Goal: Complete application form

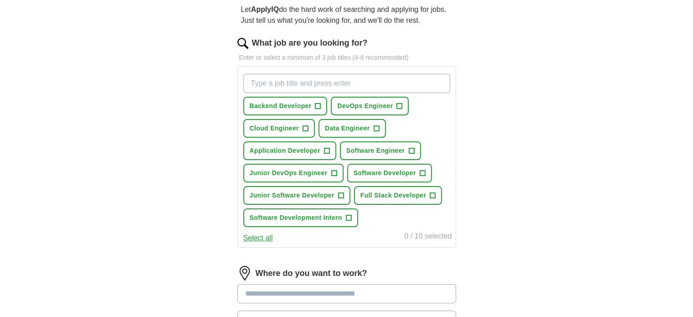
scroll to position [87, 0]
click at [319, 107] on span "+" at bounding box center [317, 106] width 5 height 7
click at [397, 107] on span "+" at bounding box center [399, 106] width 5 height 7
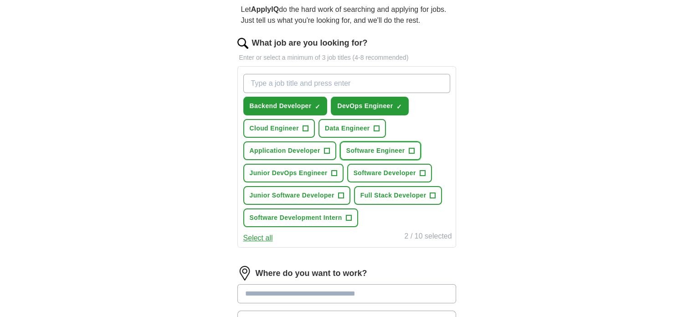
click at [392, 146] on span "Software Engineer" at bounding box center [375, 151] width 59 height 10
click at [380, 171] on span "Software Developer" at bounding box center [385, 173] width 62 height 10
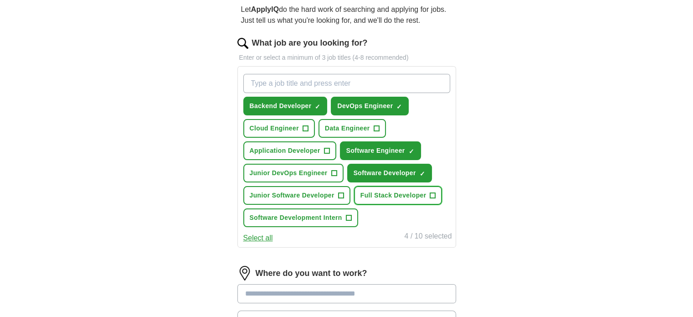
click at [385, 190] on span "Full Stack Developer" at bounding box center [393, 195] width 66 height 10
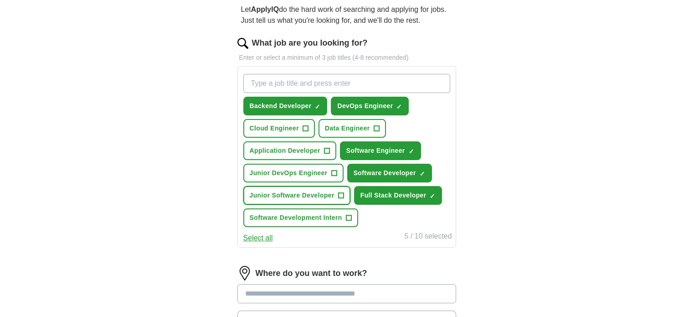
click at [340, 192] on span "+" at bounding box center [340, 195] width 5 height 7
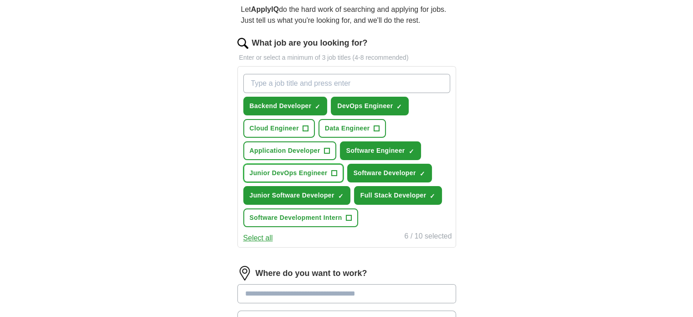
click at [334, 173] on span "+" at bounding box center [333, 173] width 5 height 7
click at [297, 80] on input "What job are you looking for?" at bounding box center [346, 83] width 207 height 19
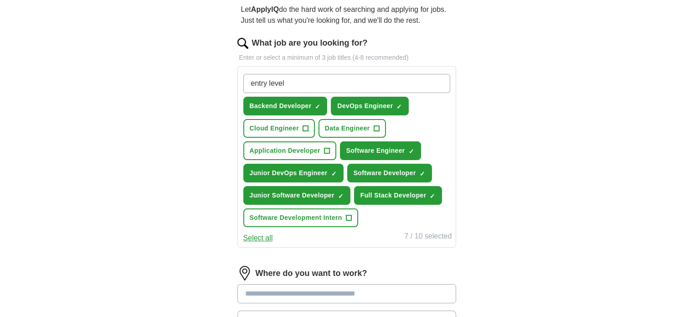
type input "entry level"
click at [257, 227] on div "entry level Press return to add title Backend Developer ✓ × DevOps Engineer ✓ ×…" at bounding box center [347, 150] width 211 height 160
click at [258, 236] on button "Select all" at bounding box center [258, 237] width 30 height 11
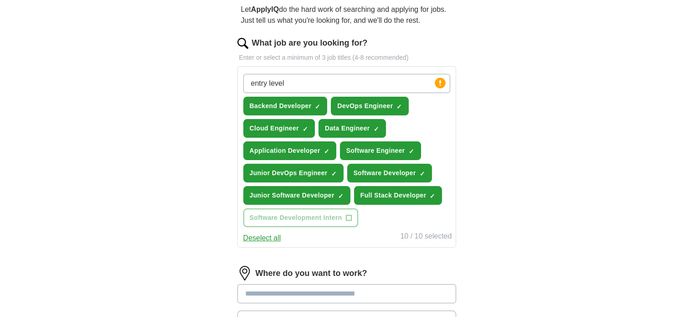
click at [273, 233] on button "Deselect all" at bounding box center [262, 237] width 38 height 11
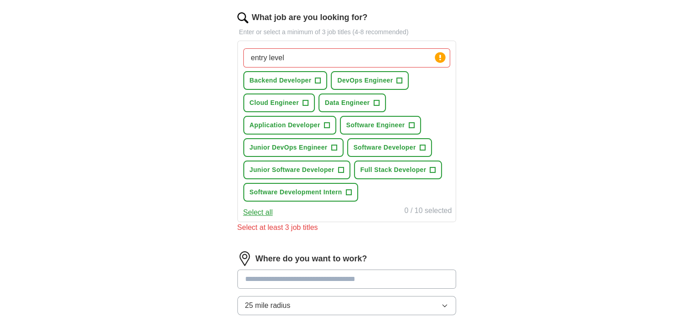
scroll to position [111, 0]
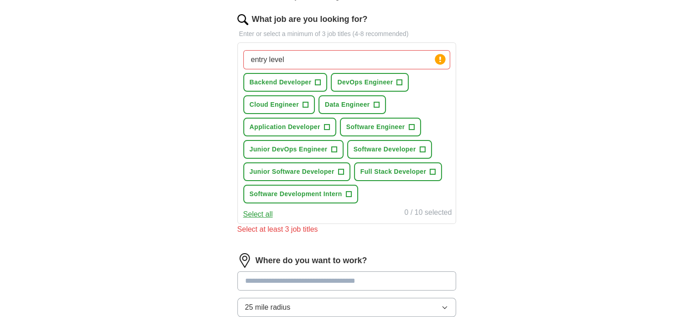
click at [331, 56] on input "entry level" at bounding box center [346, 59] width 207 height 19
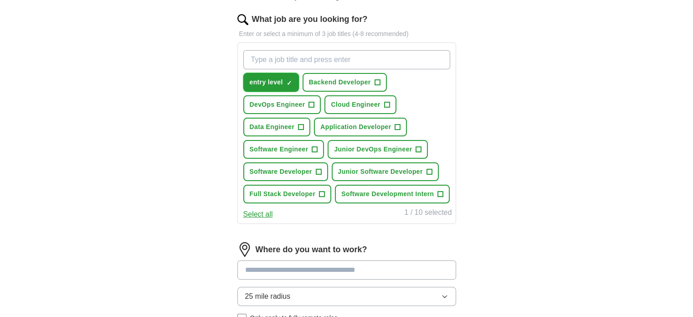
click at [293, 79] on button "entry level ✓ ×" at bounding box center [271, 82] width 56 height 19
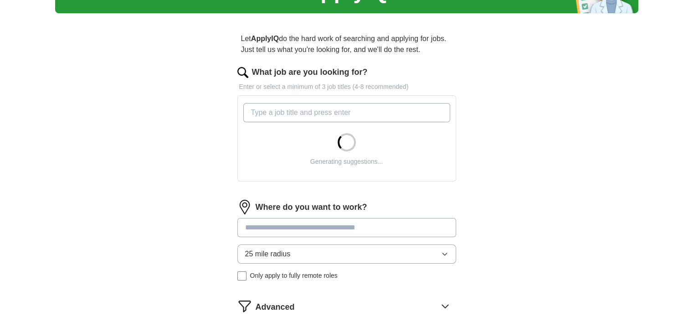
scroll to position [58, 0]
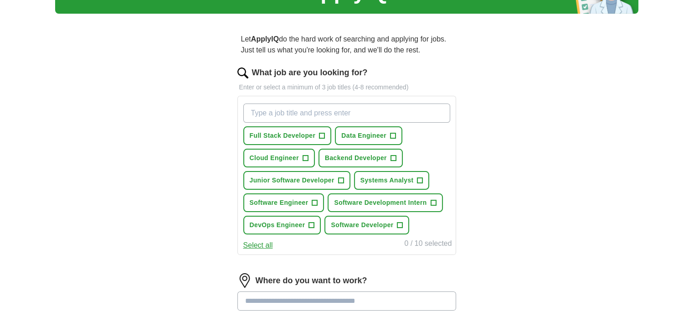
click at [309, 144] on div "Full Stack Developer + Data Engineer + Cloud Engineer + Backend Developer + Jun…" at bounding box center [347, 169] width 211 height 138
click at [309, 141] on button "Full Stack Developer +" at bounding box center [287, 135] width 88 height 19
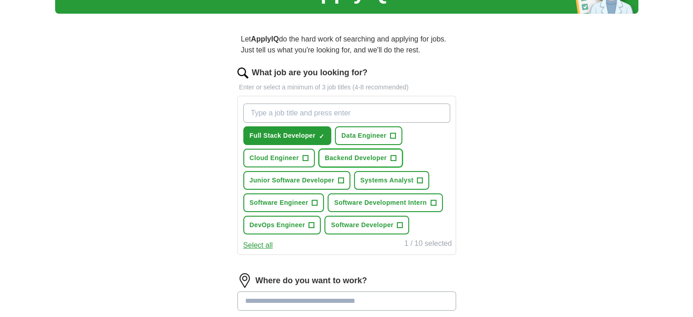
click at [365, 153] on span "Backend Developer" at bounding box center [356, 158] width 62 height 10
click at [387, 220] on span "Software Developer" at bounding box center [362, 225] width 62 height 10
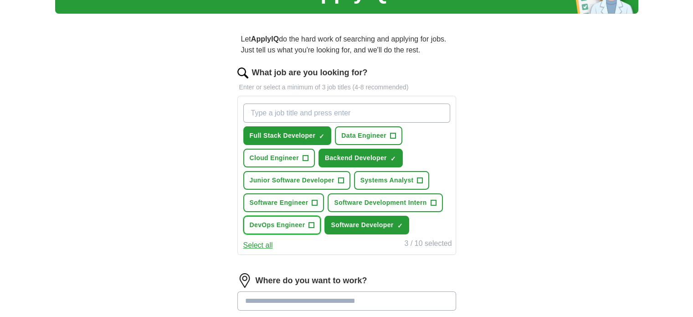
click at [306, 216] on button "DevOps Engineer +" at bounding box center [282, 225] width 78 height 19
click at [313, 201] on span "+" at bounding box center [314, 202] width 5 height 7
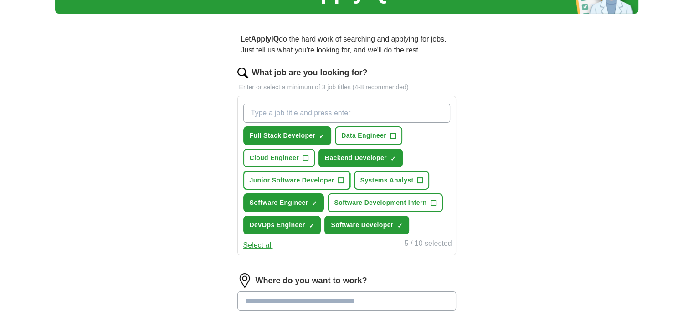
click at [327, 182] on span "Junior Software Developer" at bounding box center [292, 180] width 85 height 10
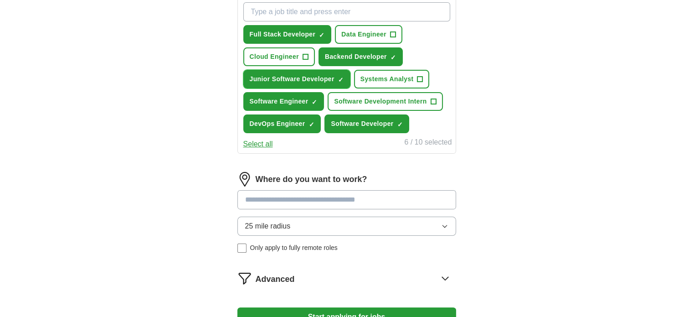
scroll to position [160, 0]
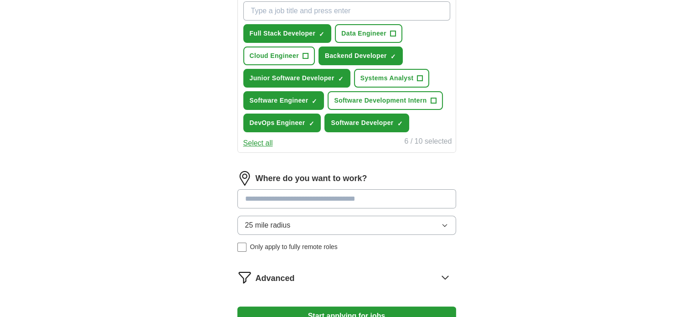
click at [290, 190] on input at bounding box center [346, 198] width 219 height 19
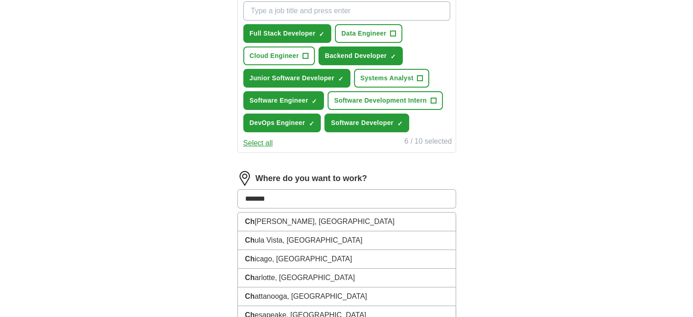
type input "********"
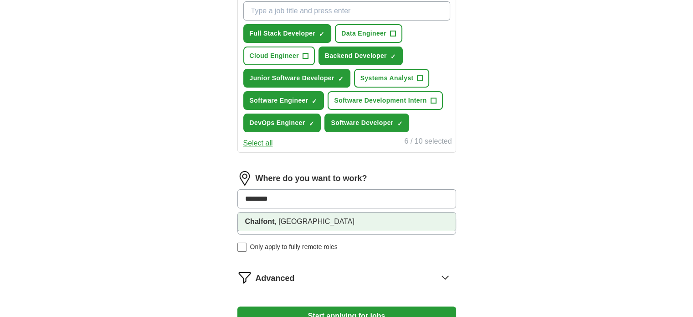
click at [287, 216] on li "Chalfont , [GEOGRAPHIC_DATA]" at bounding box center [347, 221] width 218 height 18
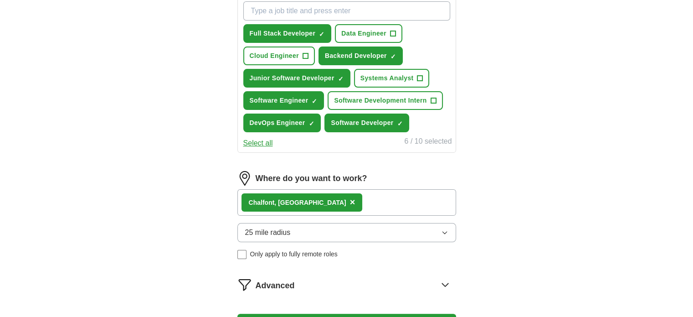
click at [268, 235] on span "25 mile radius" at bounding box center [268, 232] width 46 height 11
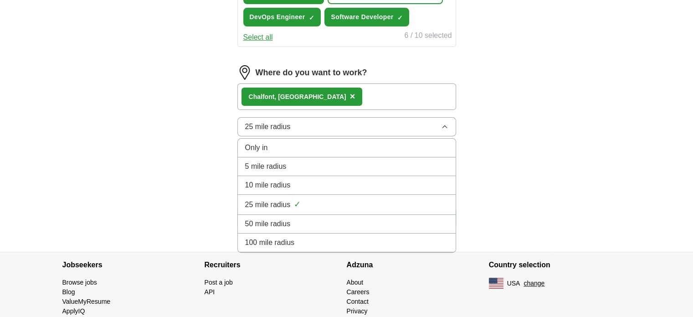
scroll to position [266, 0]
click at [200, 197] on div "ApplyIQ Let ApplyIQ do the hard work of searching and applying for jobs. Just t…" at bounding box center [346, 6] width 583 height 489
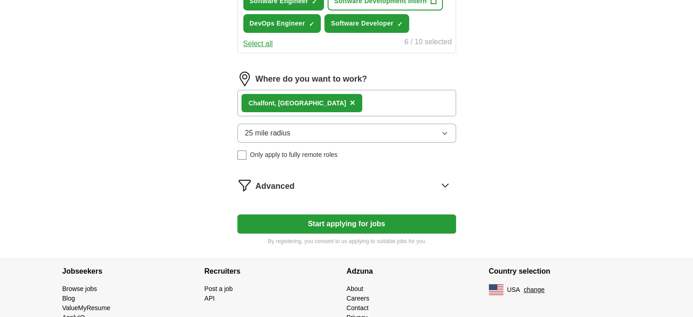
scroll to position [259, 0]
click at [439, 182] on icon at bounding box center [445, 185] width 15 height 15
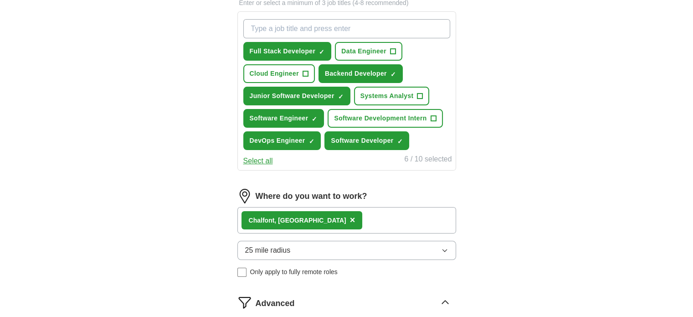
scroll to position [318, 0]
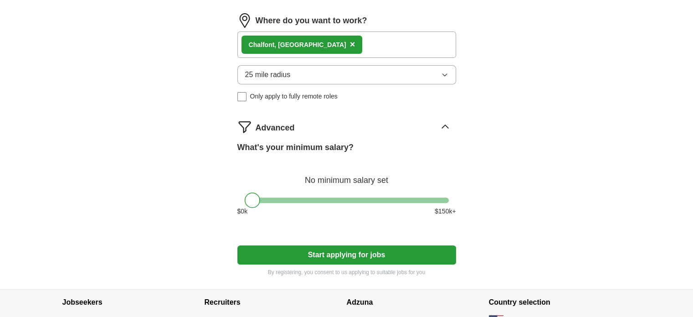
click at [359, 251] on button "Start applying for jobs" at bounding box center [346, 254] width 219 height 19
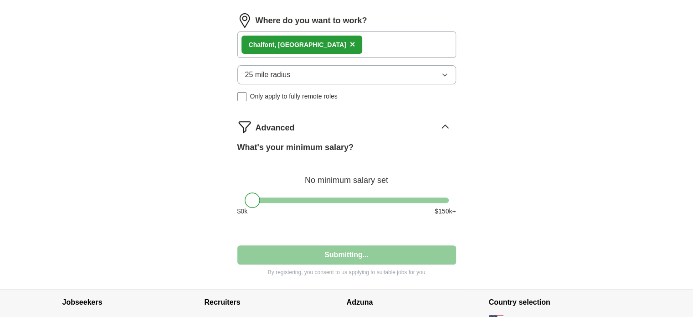
select select "**"
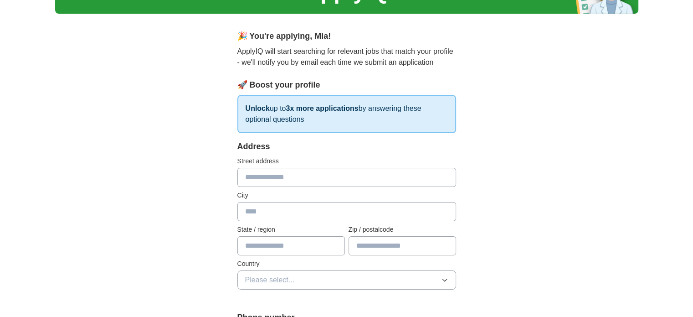
scroll to position [58, 0]
click at [305, 181] on input "text" at bounding box center [346, 176] width 219 height 19
type input "**********"
type input "********"
type input "**"
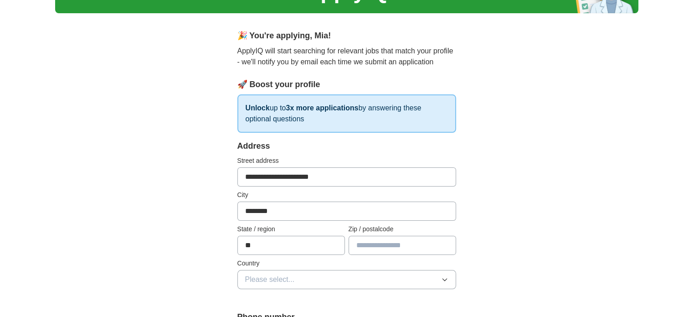
type input "*****"
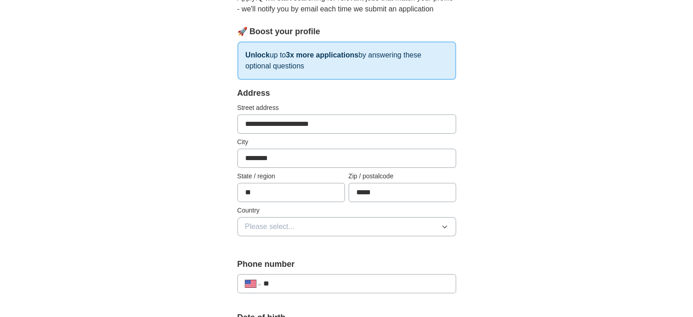
scroll to position [137, 0]
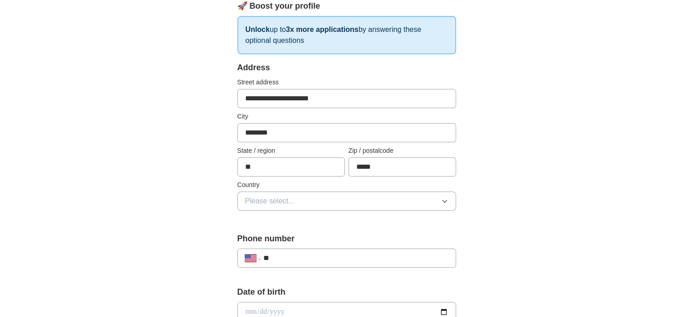
click at [325, 202] on button "Please select..." at bounding box center [346, 200] width 219 height 19
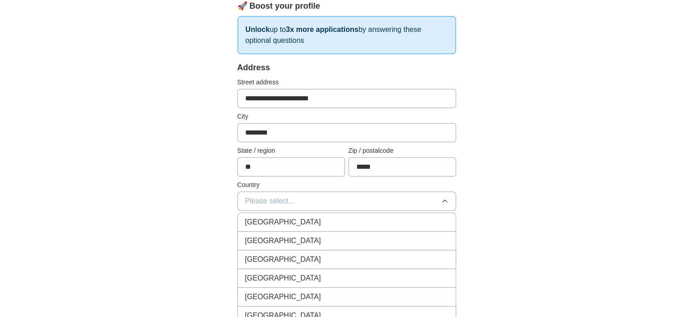
click at [286, 235] on span "[GEOGRAPHIC_DATA]" at bounding box center [283, 240] width 76 height 11
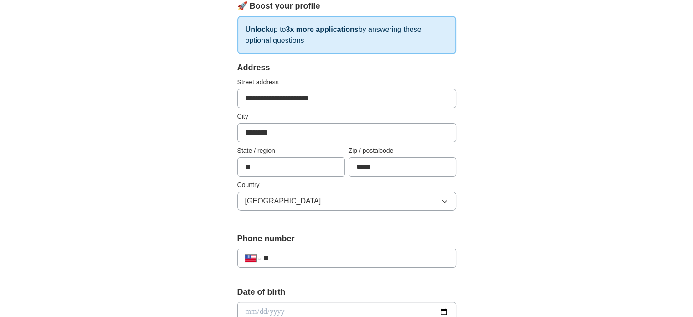
click at [295, 255] on input "**" at bounding box center [355, 257] width 185 height 11
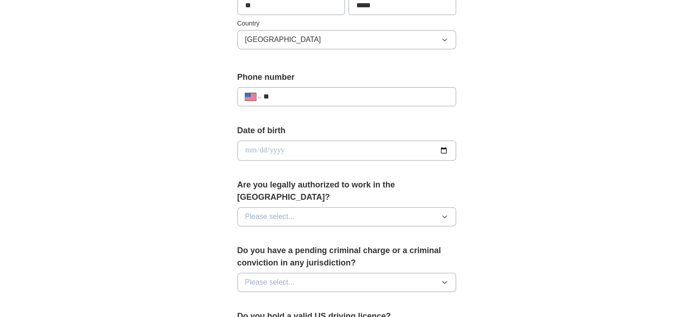
scroll to position [299, 0]
type input "**********"
click at [440, 147] on input "date" at bounding box center [346, 150] width 219 height 20
click at [391, 149] on input "date" at bounding box center [346, 150] width 219 height 20
type input "**********"
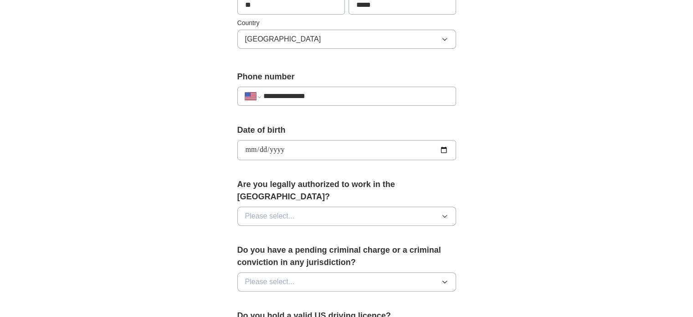
click at [435, 206] on button "Please select..." at bounding box center [346, 215] width 219 height 19
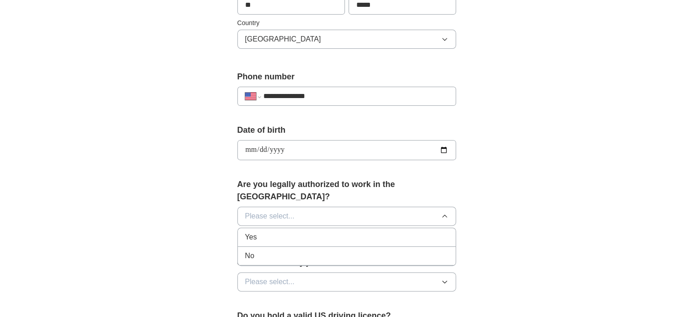
click at [347, 232] on div "Yes" at bounding box center [346, 237] width 203 height 11
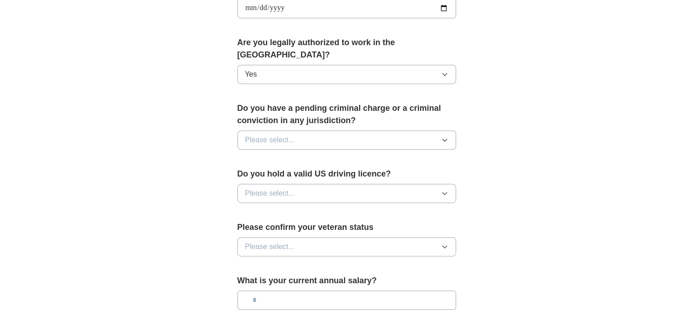
scroll to position [443, 0]
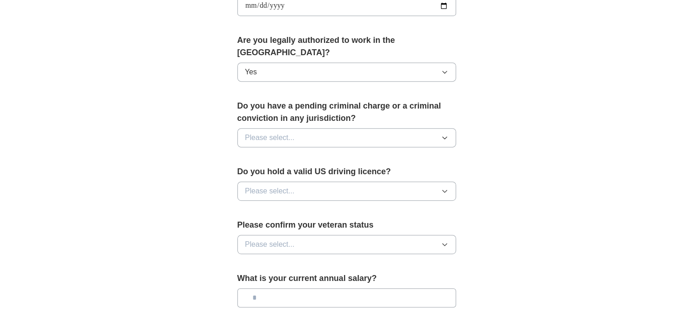
click at [437, 128] on button "Please select..." at bounding box center [346, 137] width 219 height 19
click at [379, 168] on li "No" at bounding box center [347, 177] width 218 height 19
click at [419, 181] on button "Please select..." at bounding box center [346, 190] width 219 height 19
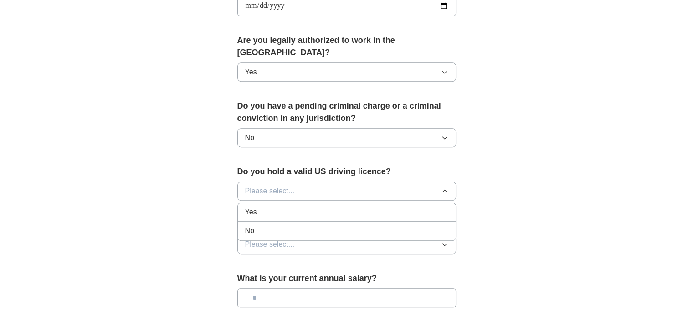
click at [330, 206] on div "Yes" at bounding box center [346, 211] width 203 height 11
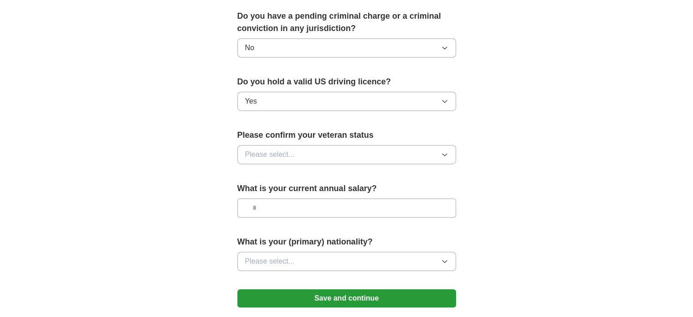
scroll to position [532, 0]
click at [421, 145] on button "Please select..." at bounding box center [346, 154] width 219 height 19
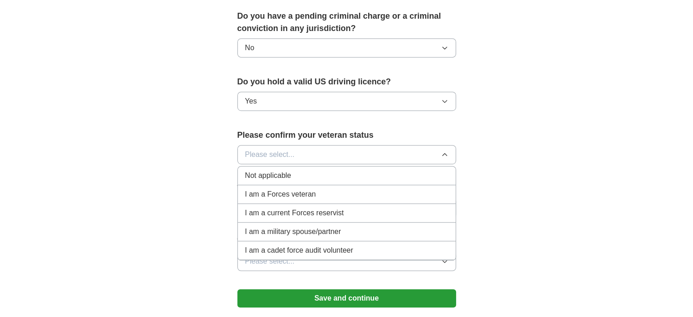
click at [325, 166] on li "Not applicable" at bounding box center [347, 175] width 218 height 19
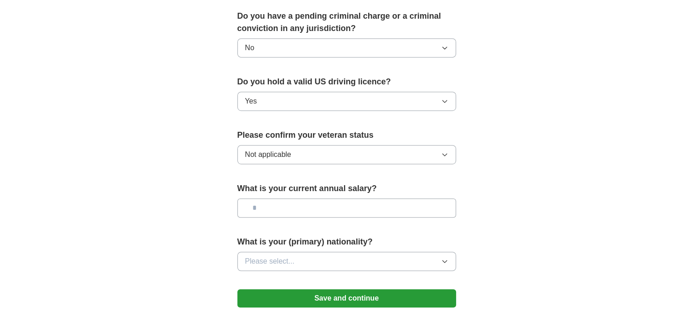
click at [313, 252] on button "Please select..." at bounding box center [346, 261] width 219 height 19
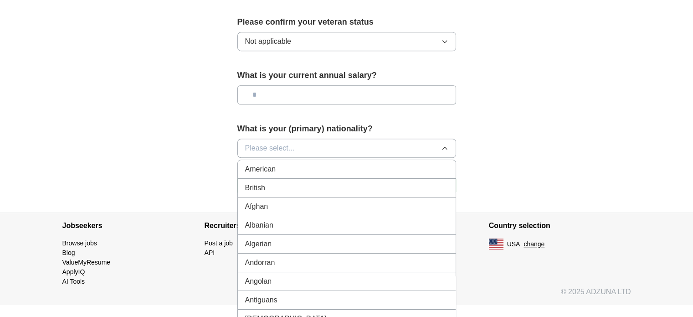
click at [280, 164] on div "American" at bounding box center [346, 169] width 203 height 11
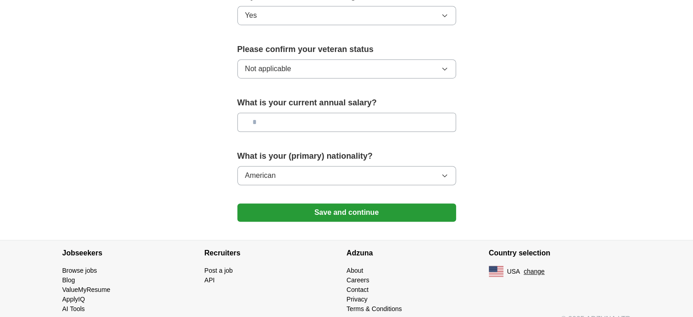
click at [326, 113] on input "text" at bounding box center [346, 122] width 219 height 19
click at [318, 203] on button "Save and continue" at bounding box center [346, 212] width 219 height 18
